Goal: Find specific page/section: Find specific page/section

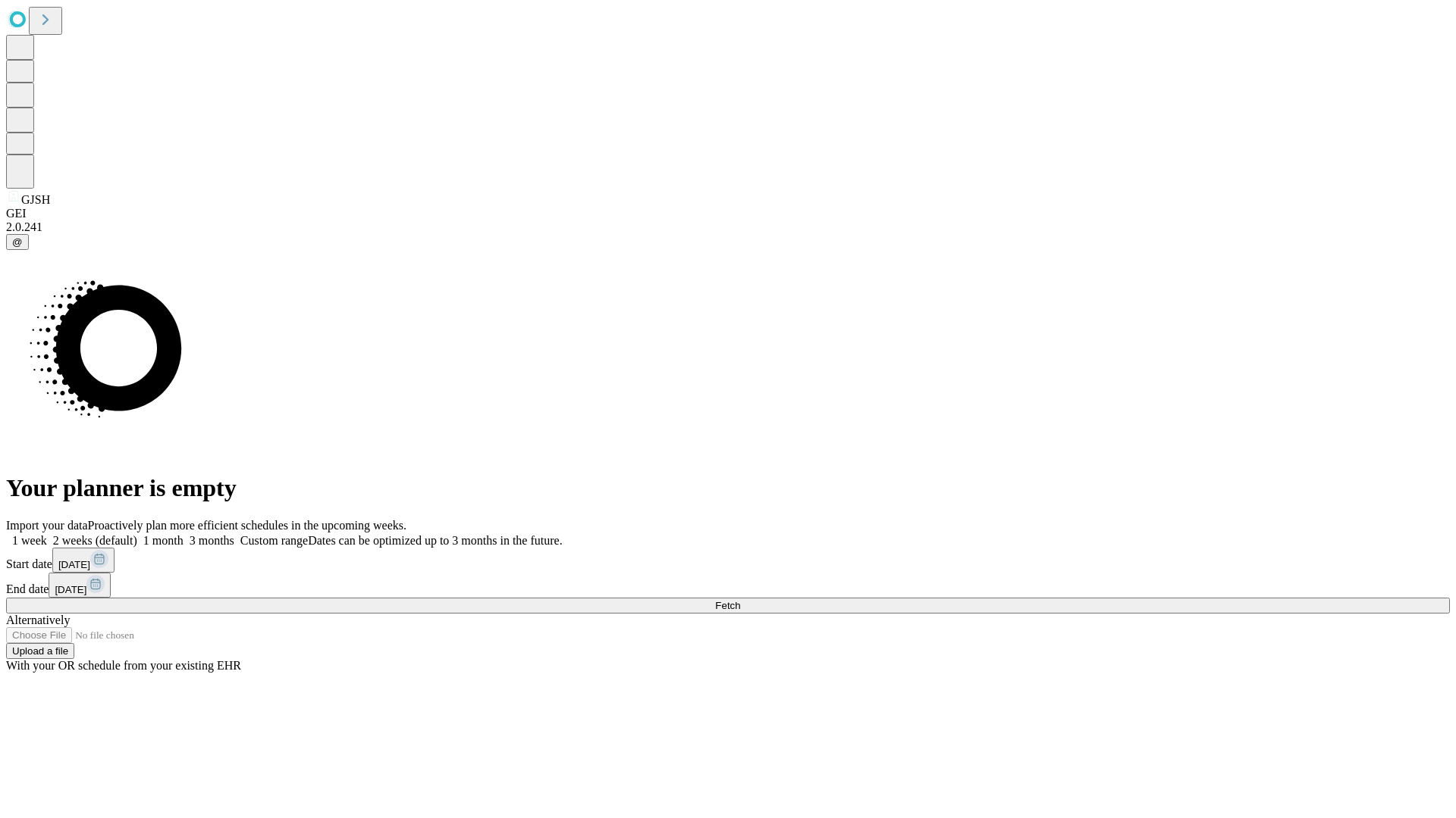
click at [740, 600] on span "Fetch" at bounding box center [728, 606] width 25 height 11
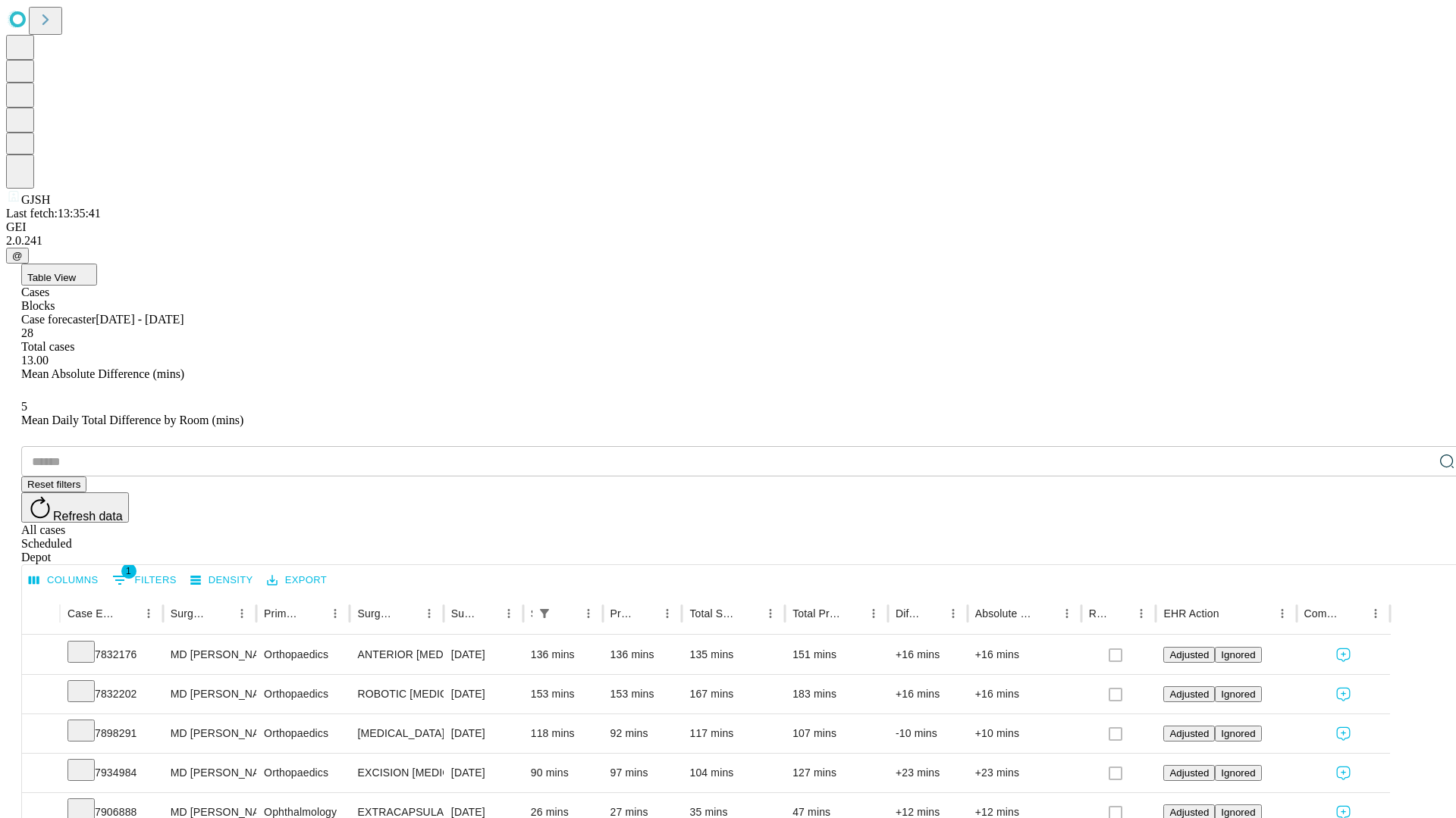
click at [76, 272] on span "Table View" at bounding box center [52, 277] width 49 height 11
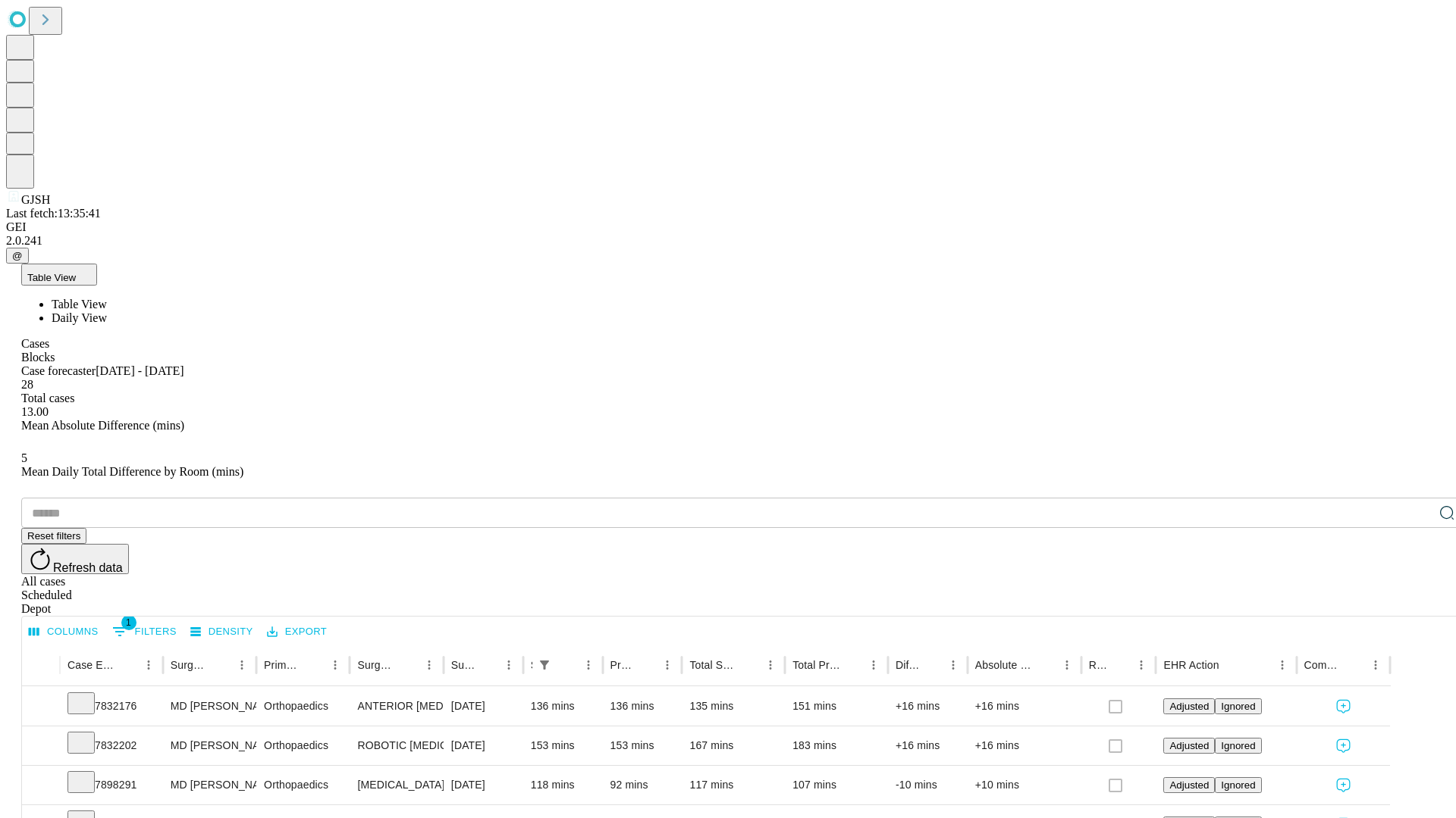
click at [107, 311] on span "Daily View" at bounding box center [79, 317] width 56 height 12
